Goal: Task Accomplishment & Management: Complete application form

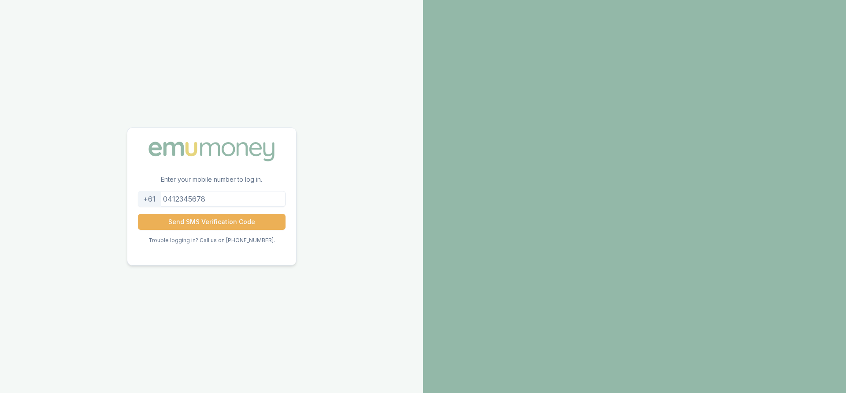
type input "0498512467"
click at [249, 220] on button "Send SMS Verification Code" at bounding box center [212, 222] width 148 height 16
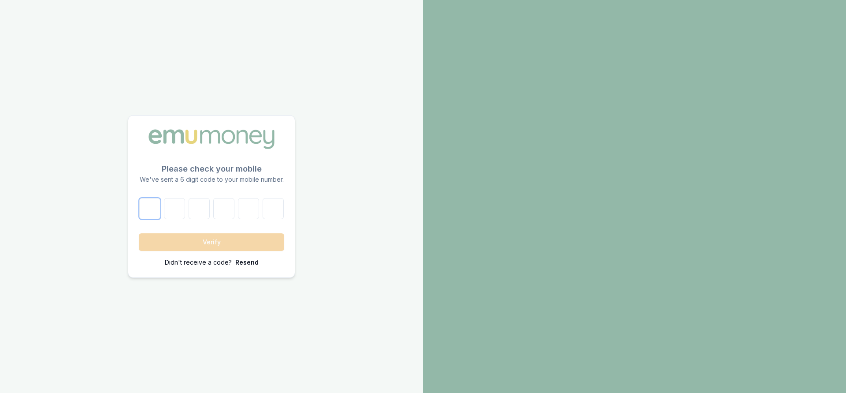
drag, startPoint x: 153, startPoint y: 220, endPoint x: 149, endPoint y: 209, distance: 11.0
click at [149, 209] on form "Verify Didn't receive a code? [GEOGRAPHIC_DATA]" at bounding box center [211, 232] width 145 height 69
type input "2"
type input "9"
type input "5"
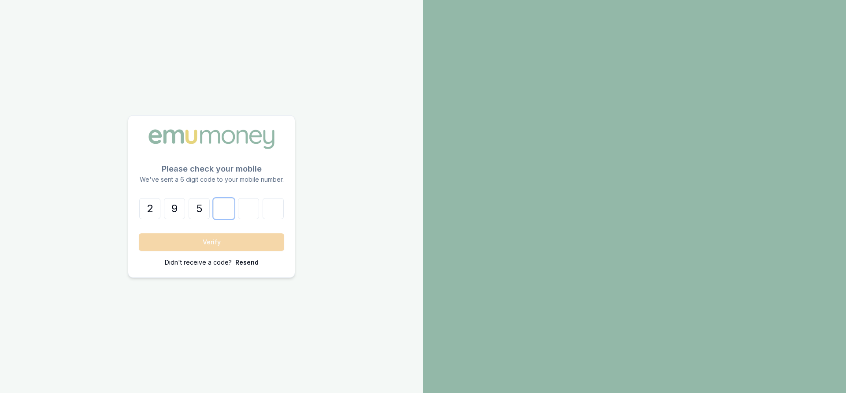
type input "3"
type input "7"
type input "1"
click at [163, 243] on button "Verify" at bounding box center [211, 242] width 145 height 18
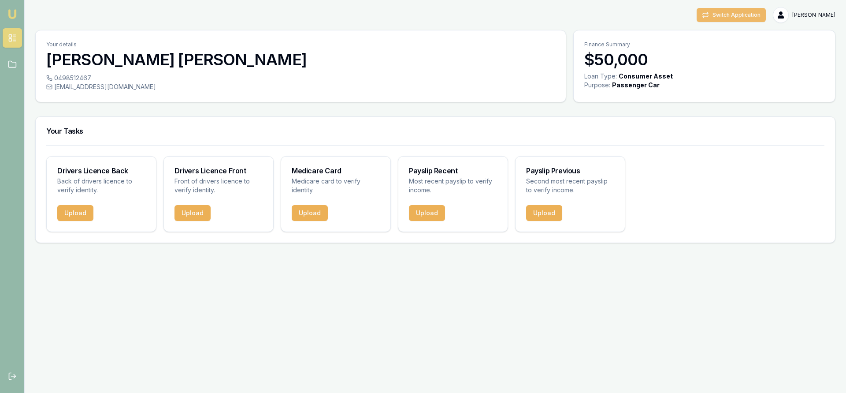
click at [747, 14] on button "Switch Application" at bounding box center [731, 15] width 69 height 14
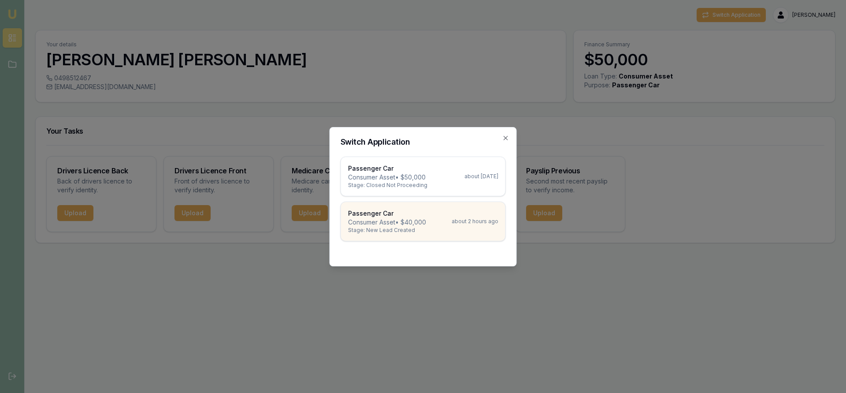
click at [414, 220] on p "Consumer Asset • $40,000" at bounding box center [387, 222] width 78 height 9
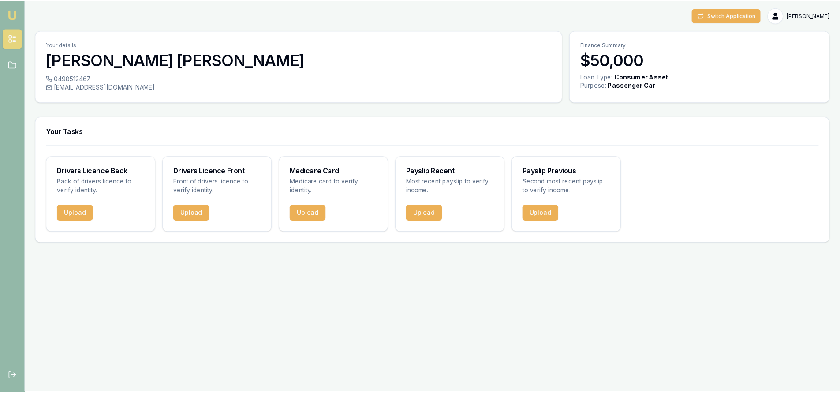
scroll to position [141, 0]
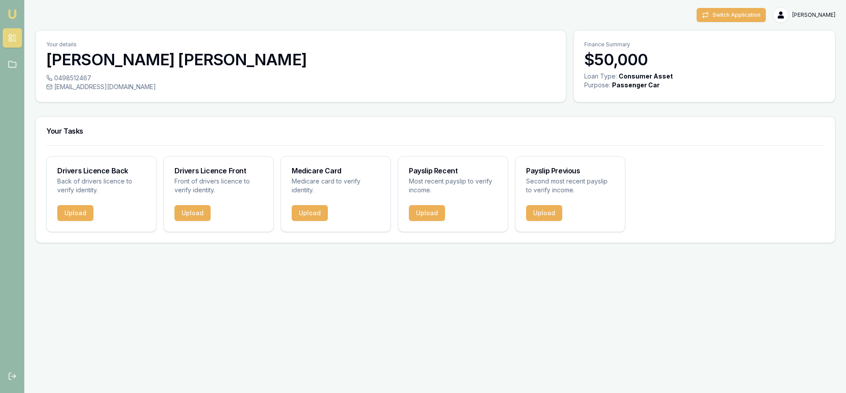
click at [11, 12] on img at bounding box center [12, 14] width 11 height 11
click at [12, 64] on icon at bounding box center [12, 64] width 9 height 9
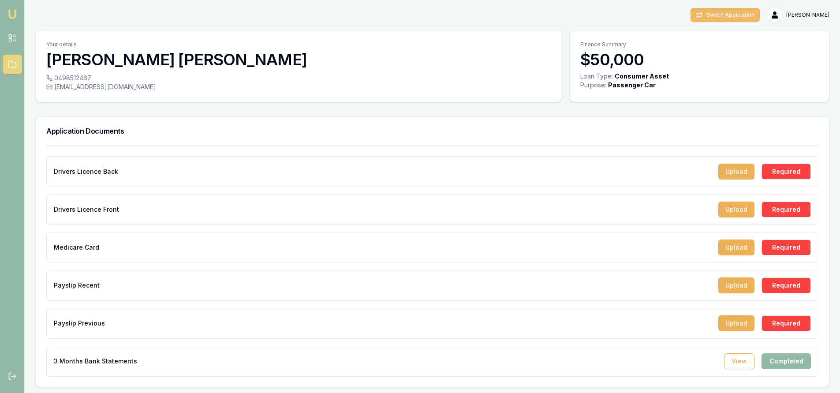
click at [710, 16] on button "Switch Application" at bounding box center [724, 15] width 69 height 14
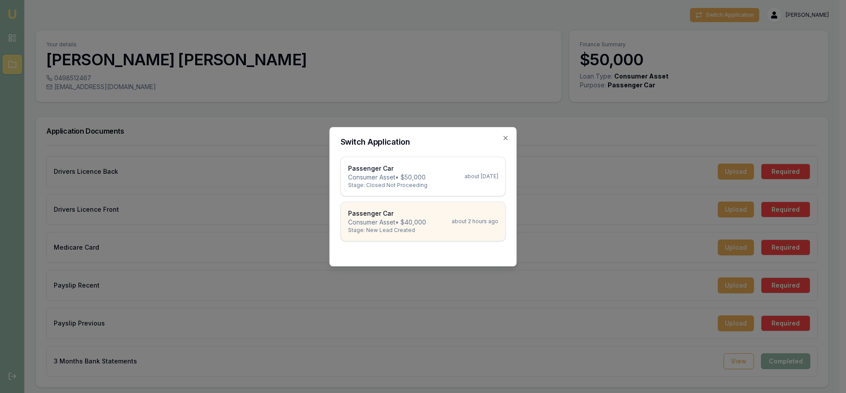
click at [439, 220] on div "Passenger Car Consumer Asset • $40,000 Stage: New Lead Created about 2 hours ago" at bounding box center [423, 221] width 150 height 25
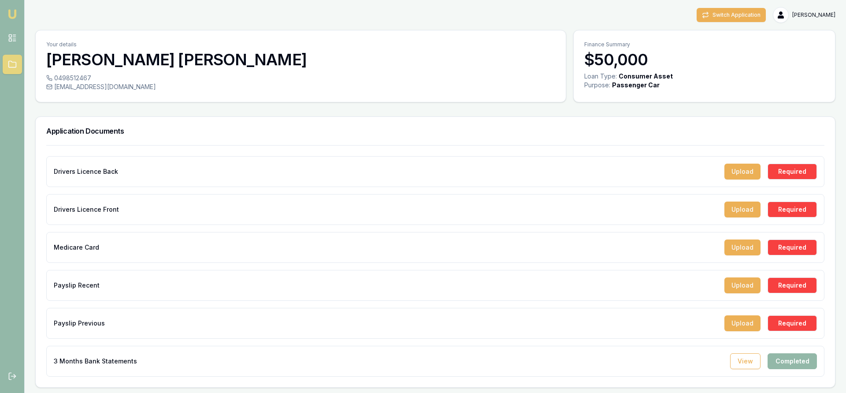
type textarea "Upload"
click at [439, 220] on div "Drivers Licence Front Upload Required" at bounding box center [435, 209] width 778 height 31
click at [778, 13] on html "Emu Broker Switch Application Stephen Ashby Toggle Menu Your details Stephen As…" at bounding box center [420, 196] width 840 height 393
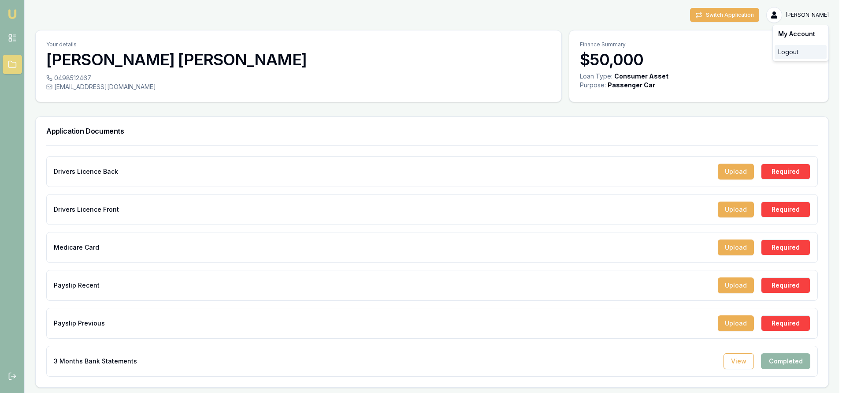
click at [785, 50] on div "Logout" at bounding box center [801, 52] width 52 height 14
